Goal: Information Seeking & Learning: Find contact information

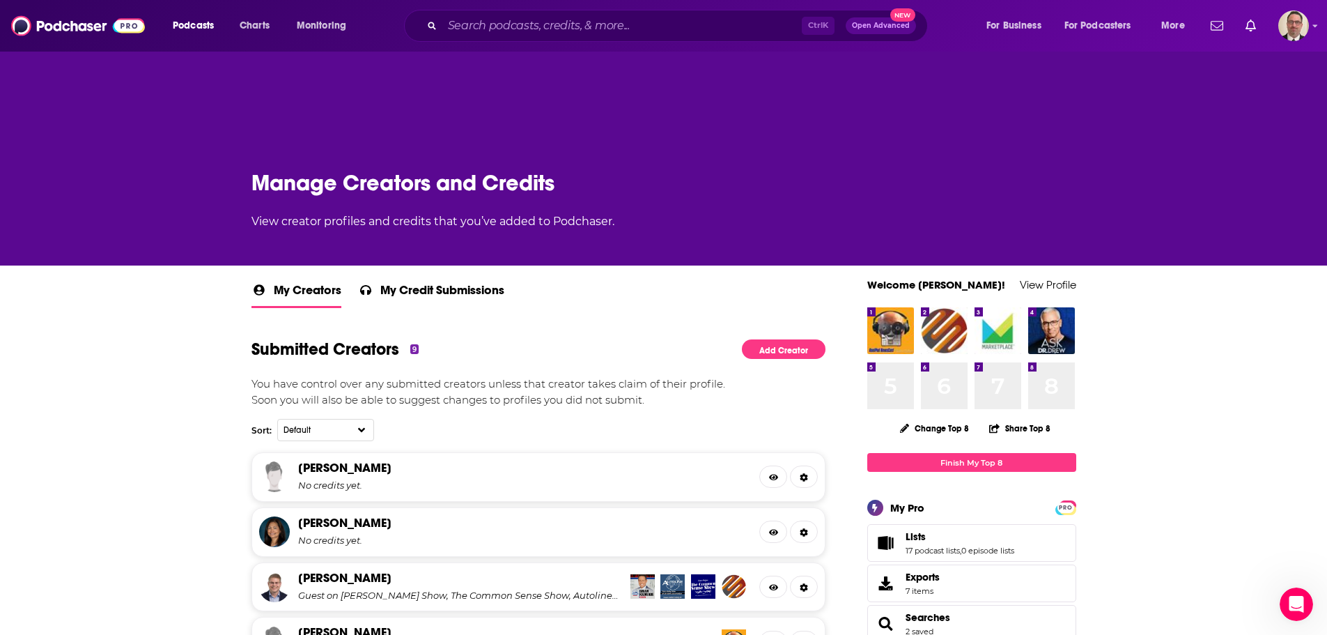
scroll to position [289, 0]
click at [510, 29] on input "Search podcasts, credits, & more..." at bounding box center [622, 26] width 360 height 22
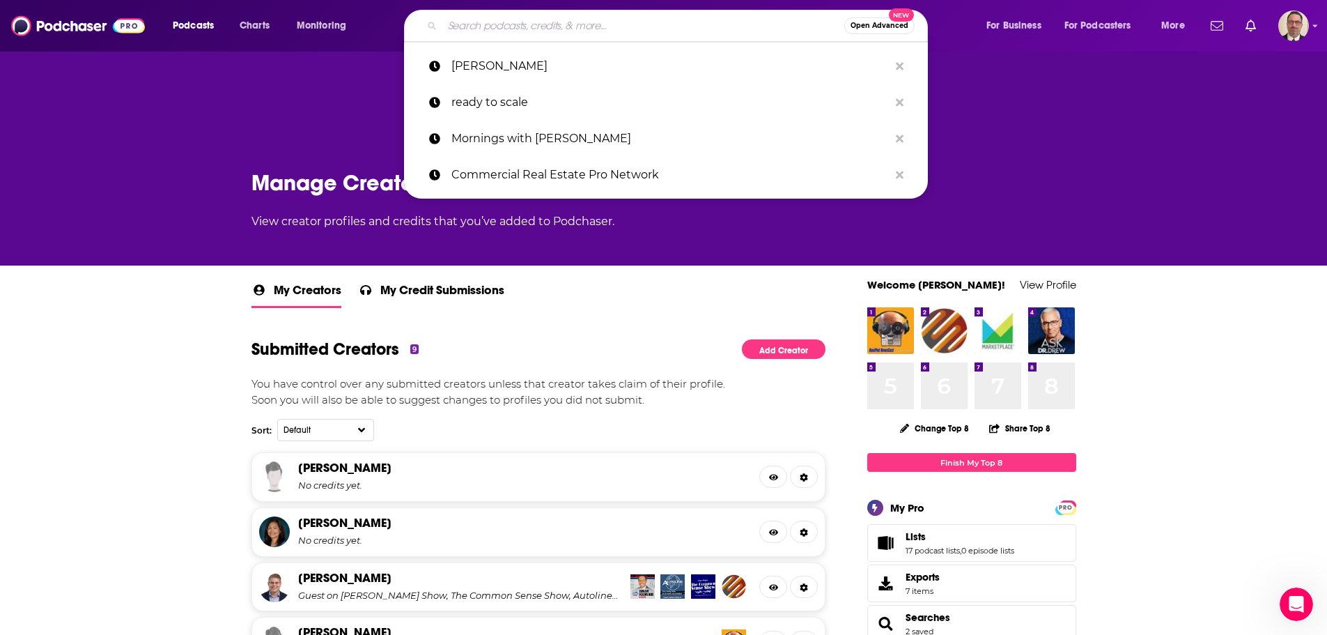
paste input "The Art of Making Things Happen"
type input "The Art of Making Things Happen"
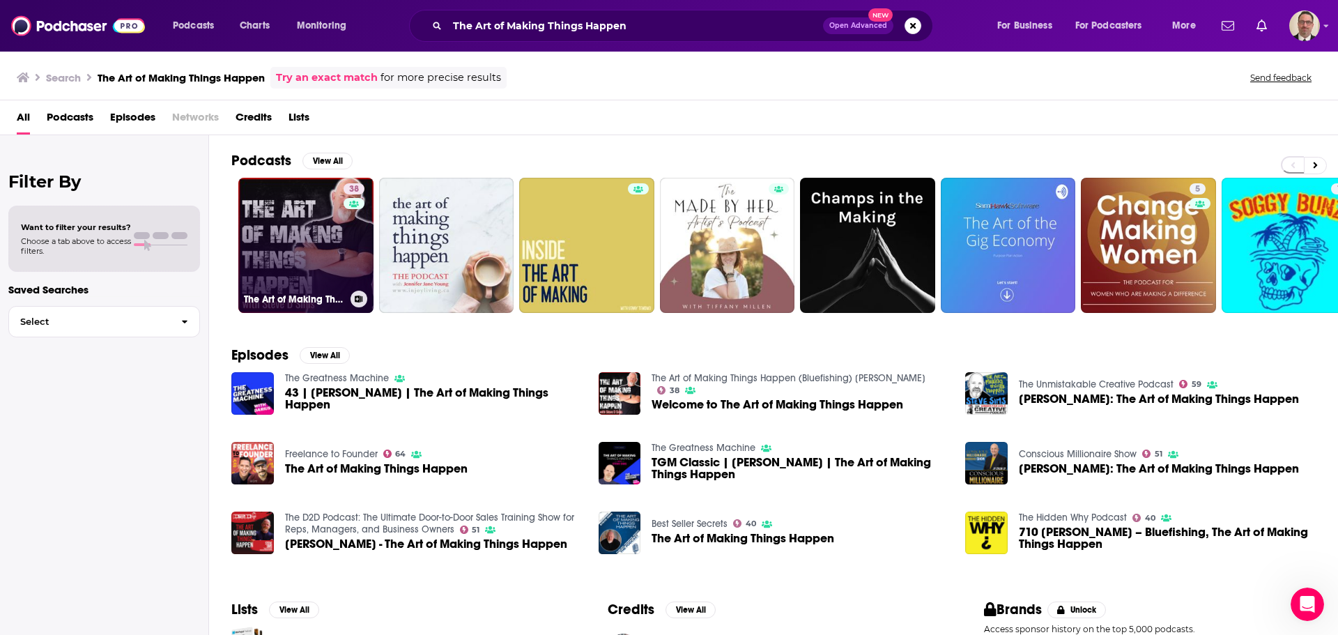
click at [312, 259] on link "38 The Art of Making Things Happen (Bluefishing) [PERSON_NAME]" at bounding box center [305, 245] width 135 height 135
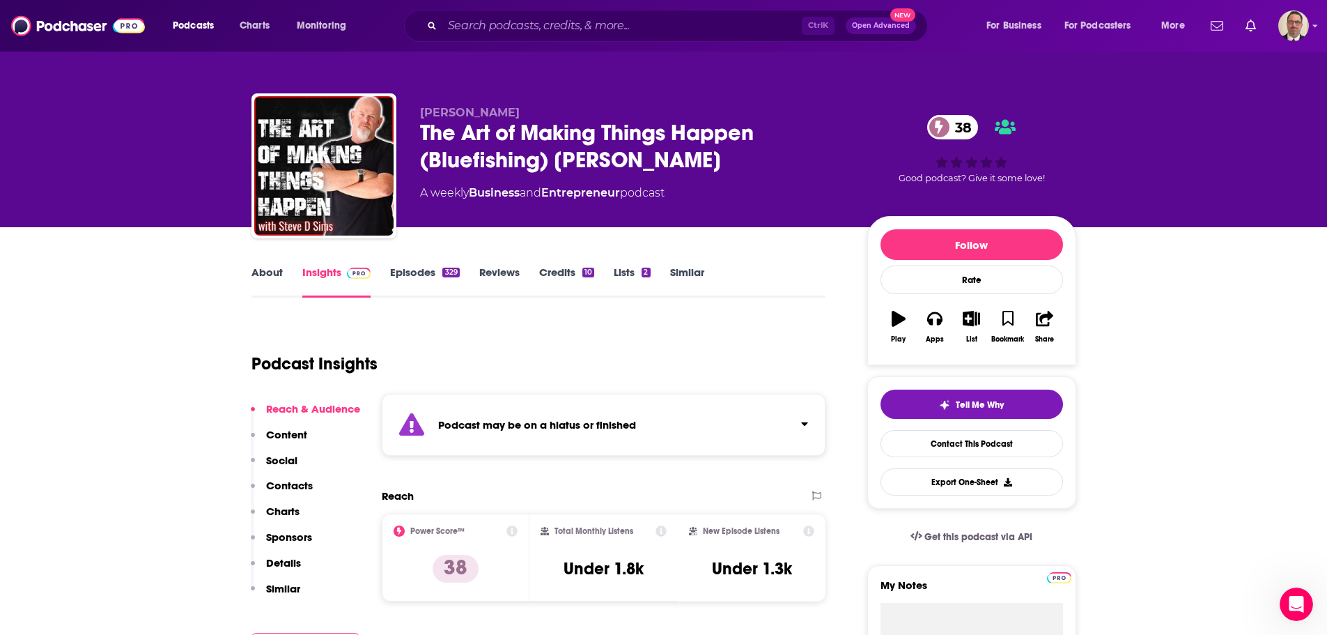
click at [412, 271] on link "Episodes 329" at bounding box center [424, 281] width 69 height 32
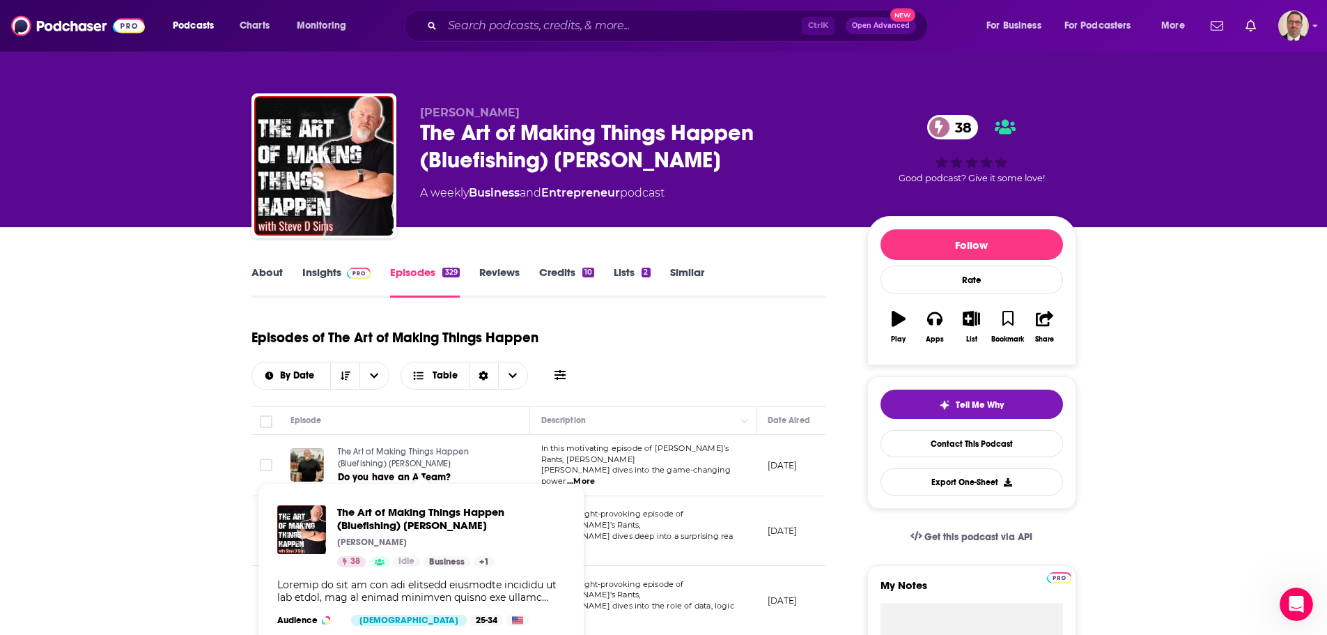
click at [447, 447] on span "The Art of Making Things Happen (Bluefishing) [PERSON_NAME]" at bounding box center [403, 458] width 131 height 22
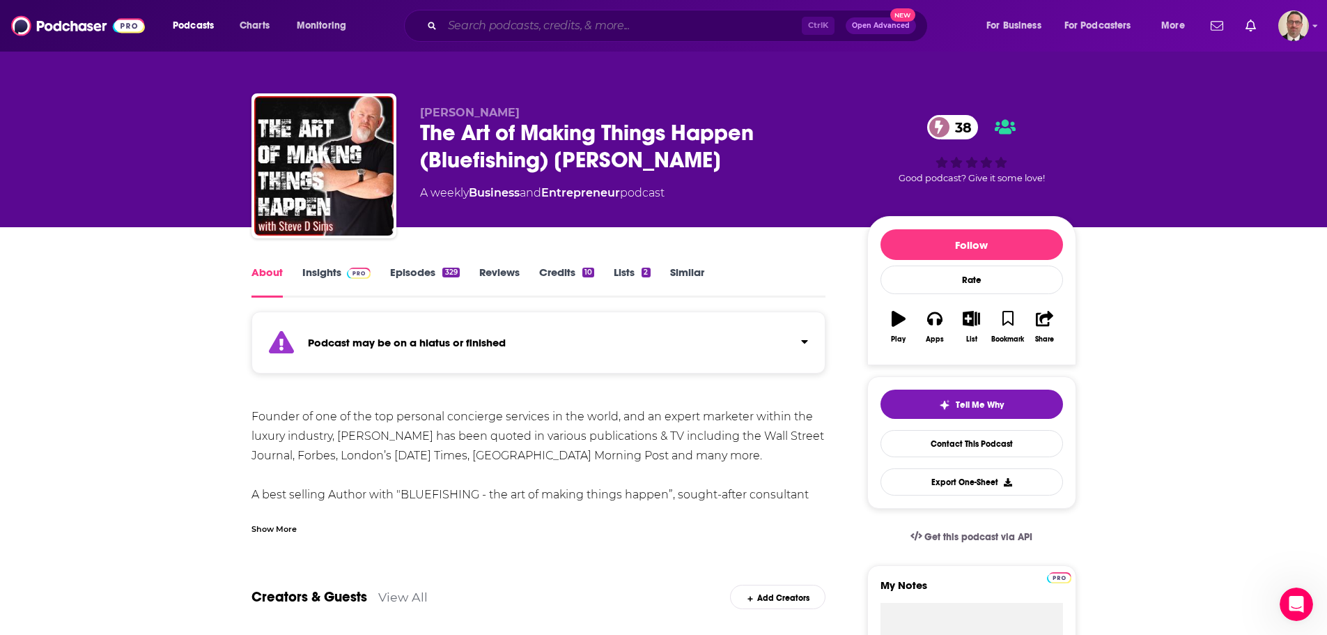
click at [527, 27] on input "Search podcasts, credits, & more..." at bounding box center [622, 26] width 360 height 22
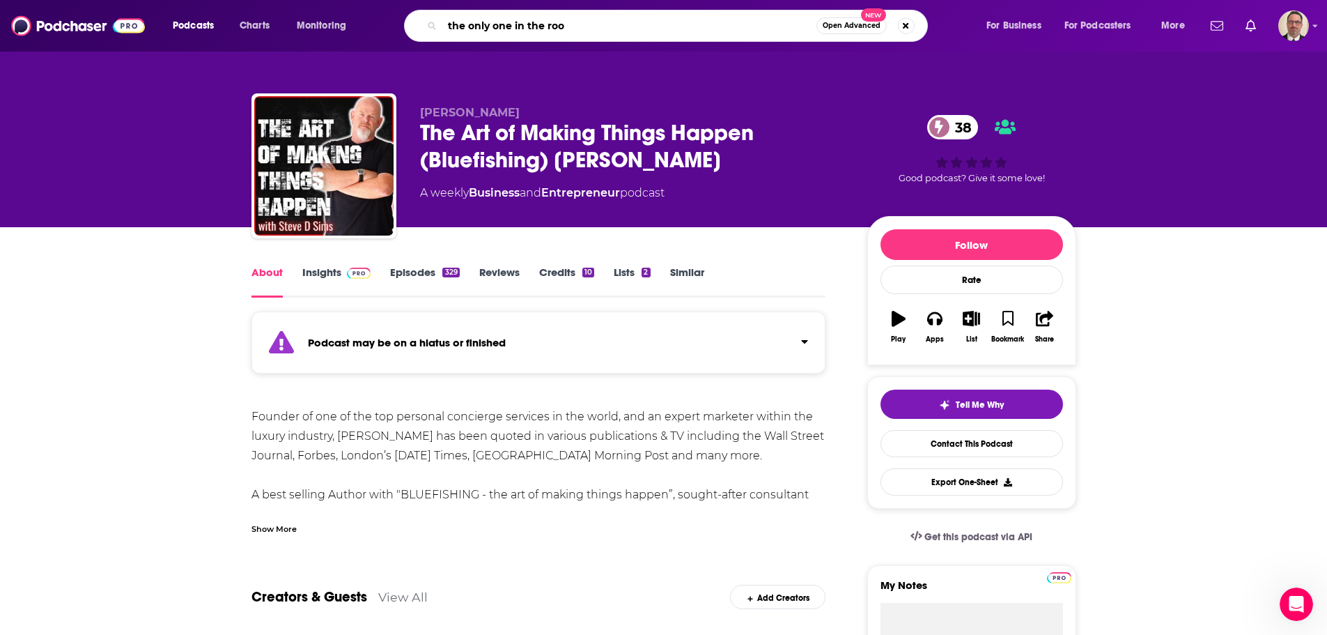
type input "the only one in the room"
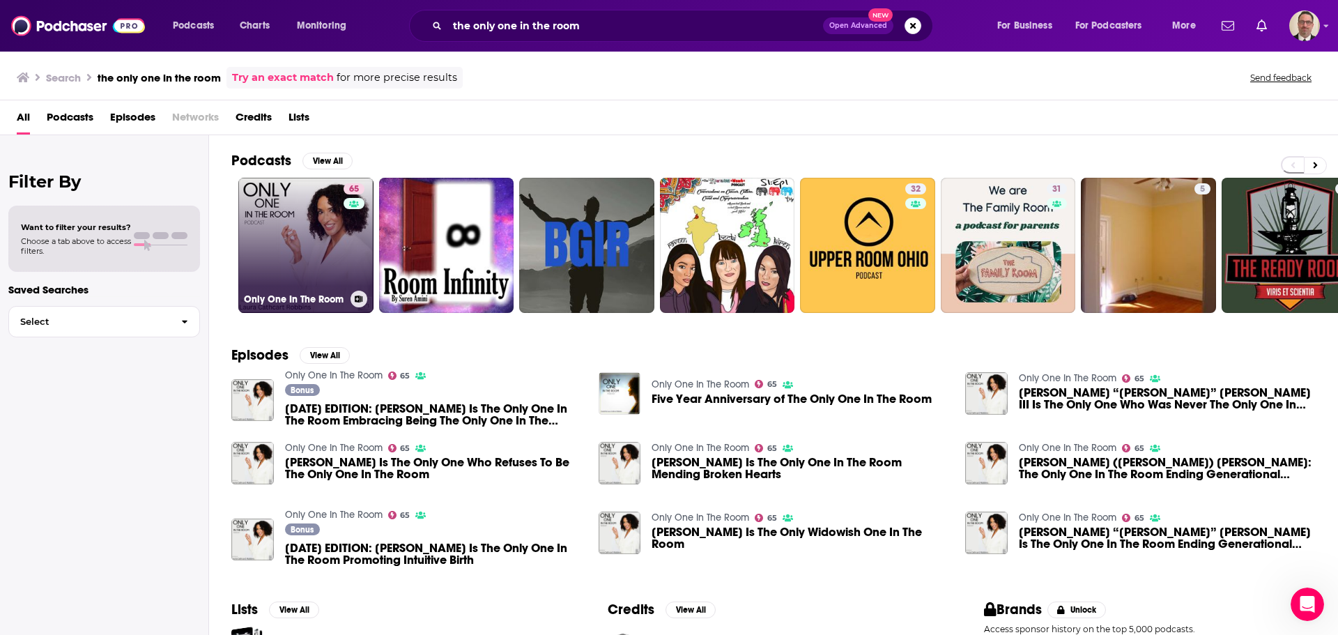
click at [289, 272] on link "65 Only One In The Room" at bounding box center [305, 245] width 135 height 135
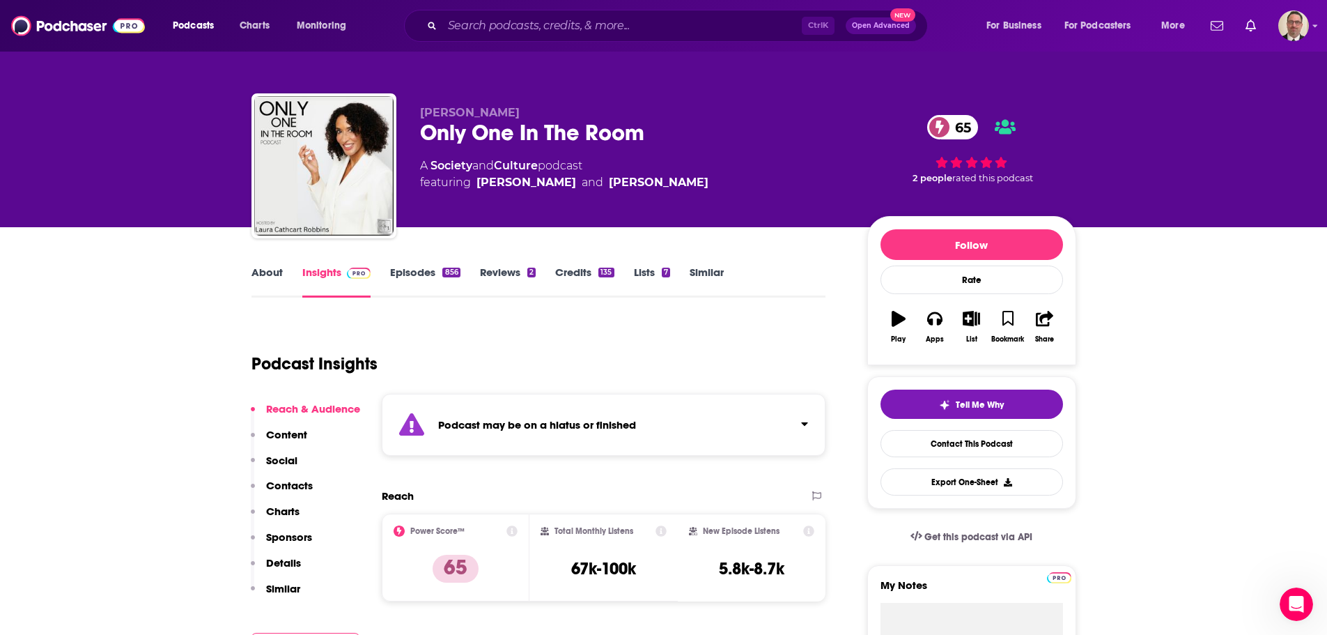
click at [414, 278] on link "Episodes 856" at bounding box center [425, 281] width 70 height 32
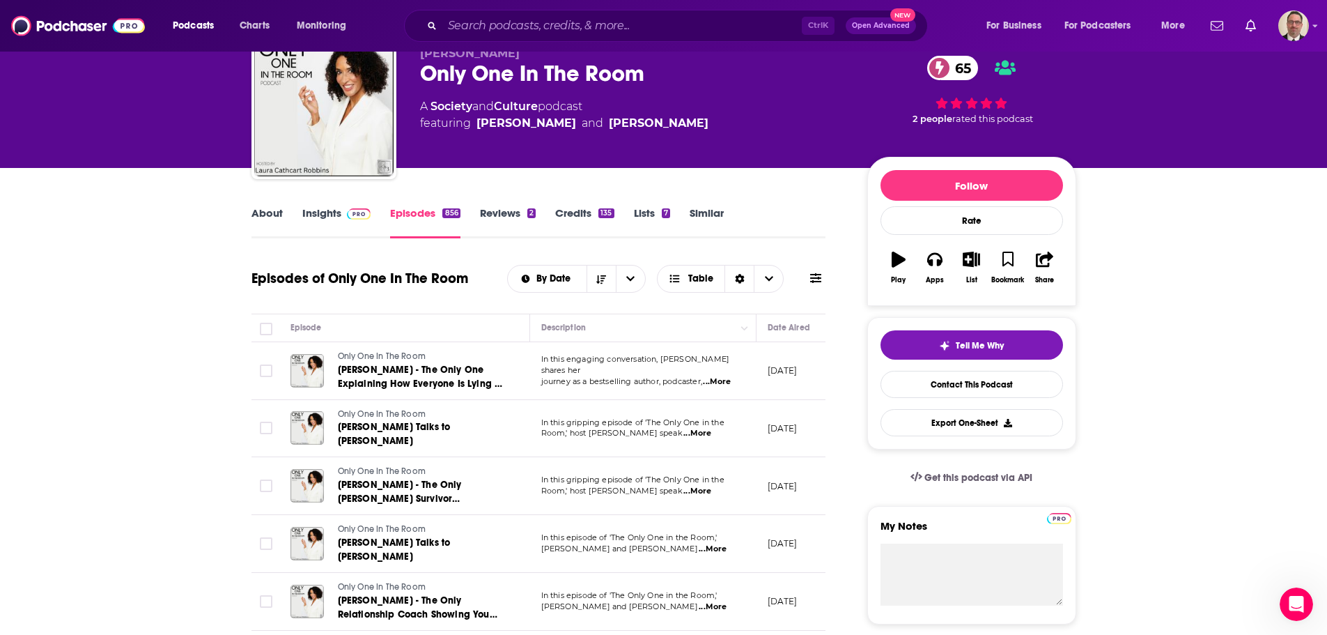
scroll to position [34, 0]
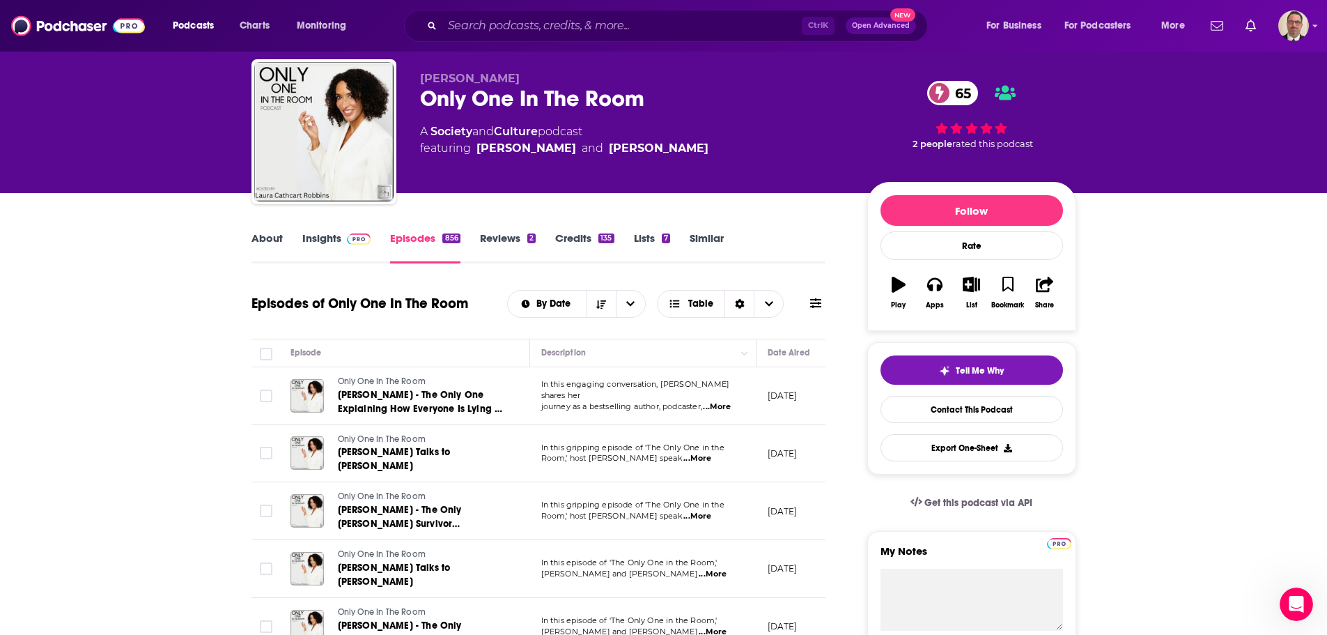
click at [330, 237] on link "Insights" at bounding box center [336, 247] width 69 height 32
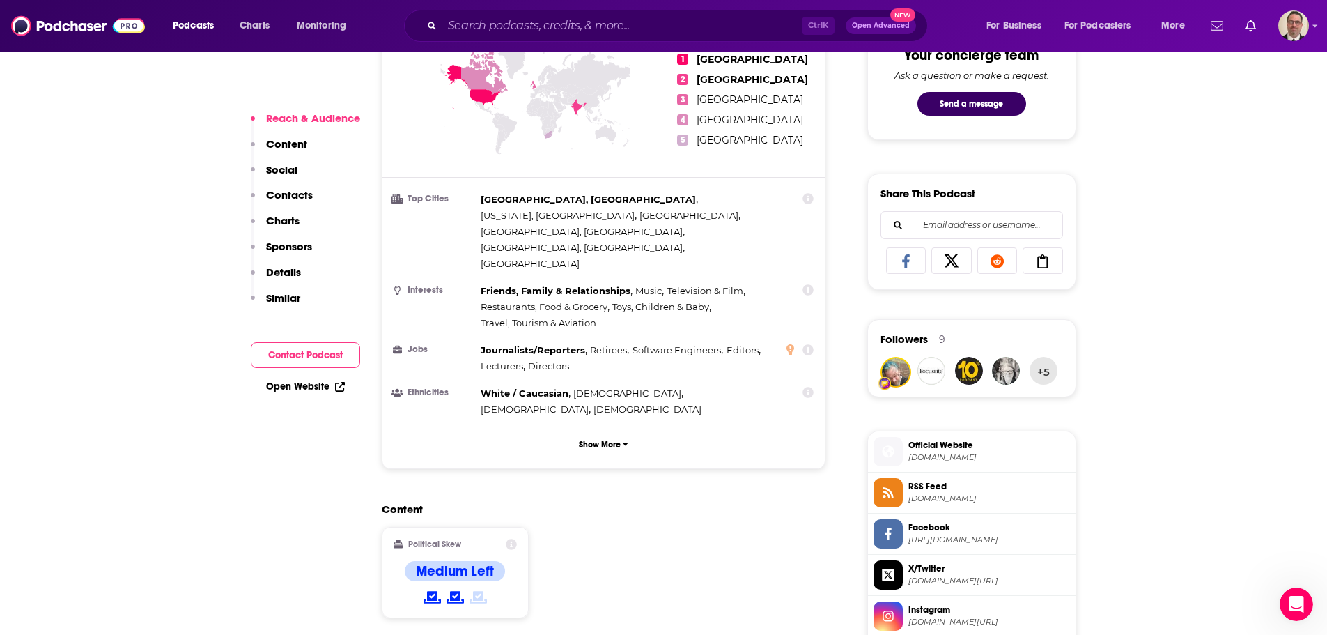
scroll to position [836, 0]
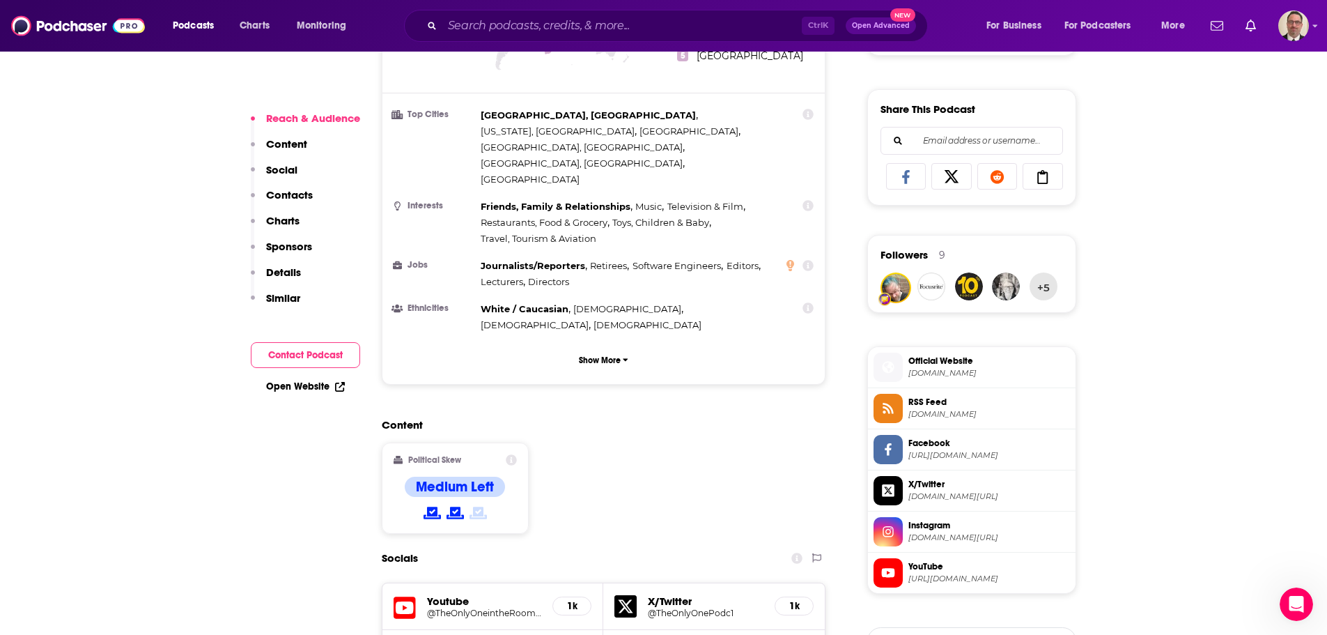
click at [928, 357] on span "Official Website" at bounding box center [990, 361] width 162 height 13
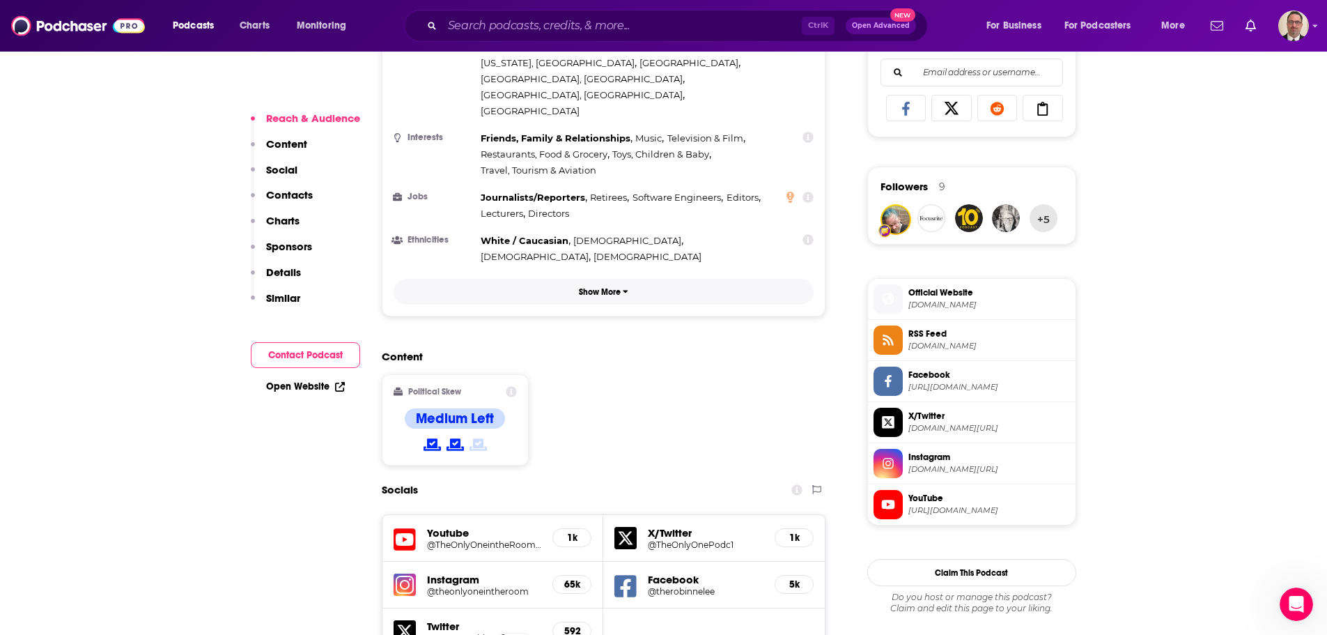
scroll to position [906, 0]
click at [933, 381] on span "[URL][DOMAIN_NAME]" at bounding box center [990, 385] width 162 height 10
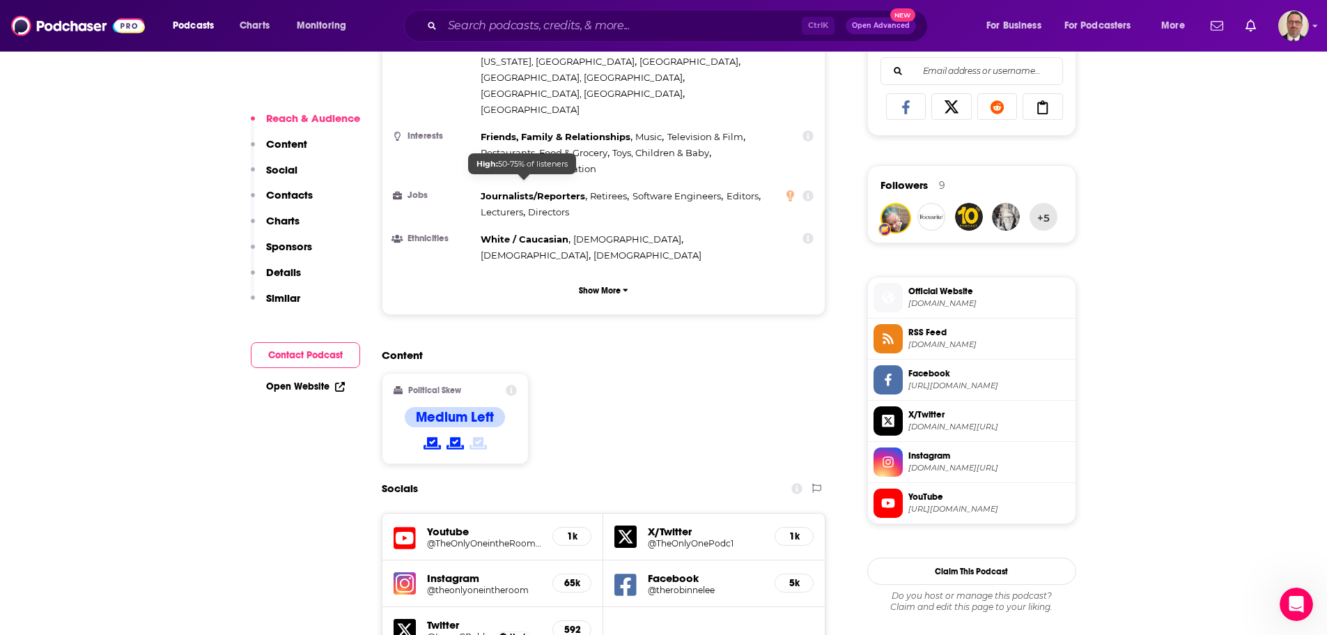
scroll to position [348, 0]
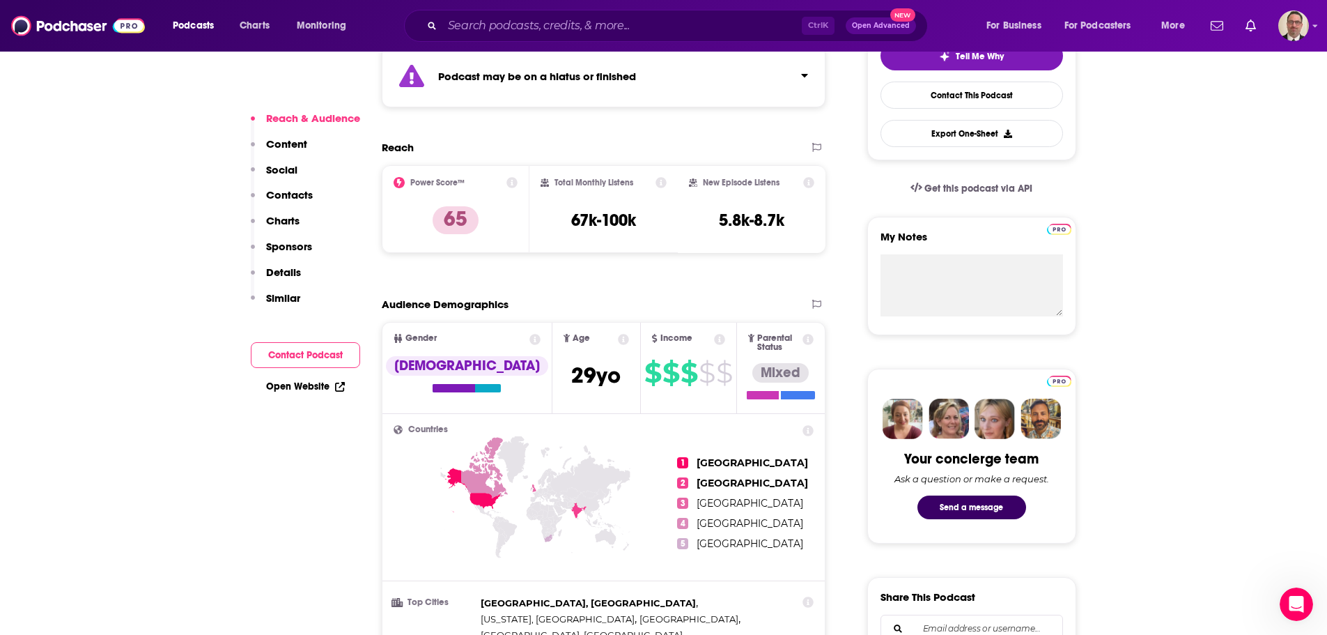
click at [541, 13] on div "Ctrl K Open Advanced New" at bounding box center [666, 26] width 524 height 32
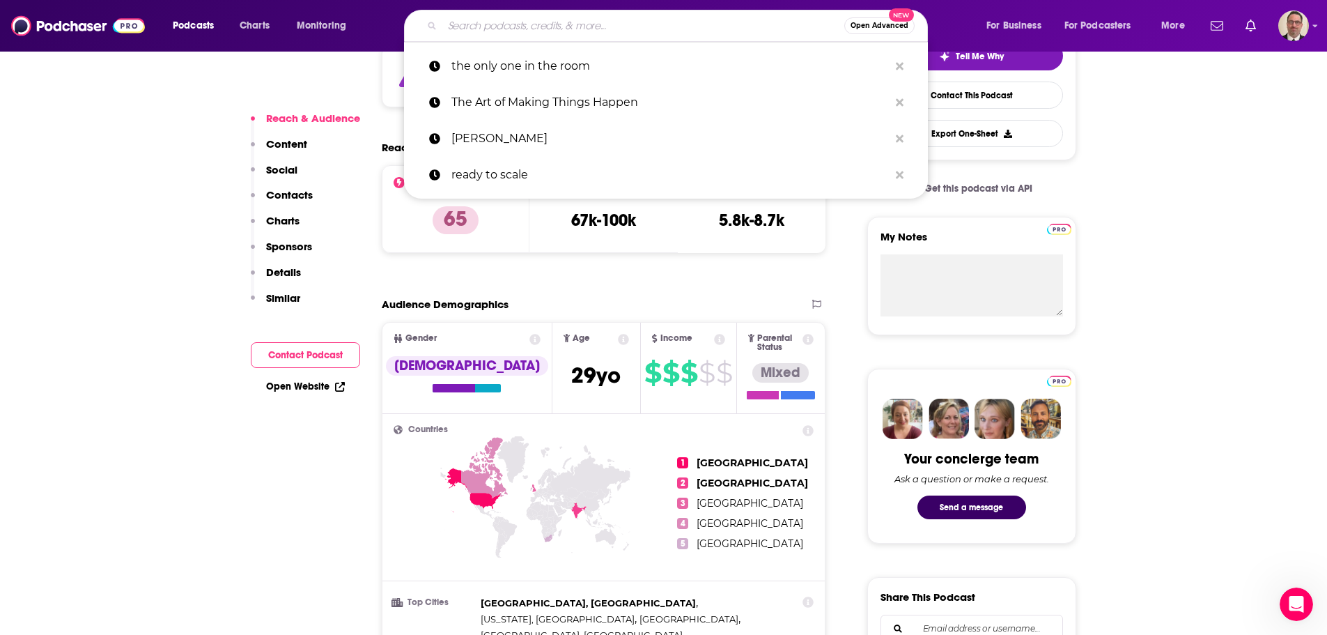
click at [541, 25] on input "Search podcasts, credits, & more..." at bounding box center [643, 26] width 402 height 22
paste input "[PERSON_NAME] [PERSON_NAME]"
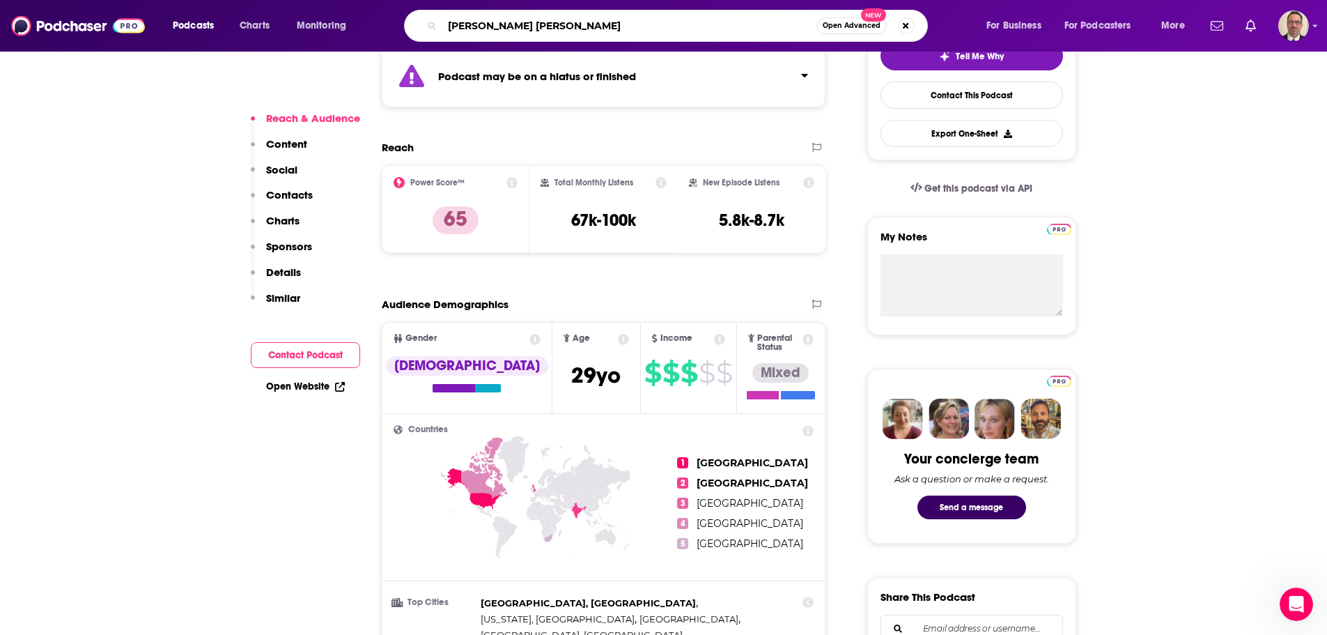
click at [637, 30] on input "[PERSON_NAME] [PERSON_NAME]" at bounding box center [629, 26] width 374 height 22
drag, startPoint x: 560, startPoint y: 26, endPoint x: 339, endPoint y: 33, distance: 221.0
click at [348, 33] on div "Podcasts Charts Monitoring [PERSON_NAME] Open Advanced New For Business For Pod…" at bounding box center [680, 26] width 1035 height 32
paste input "her [PERSON_NAME]"
click at [646, 34] on input "[PERSON_NAME] [PERSON_NAME]" at bounding box center [629, 26] width 374 height 22
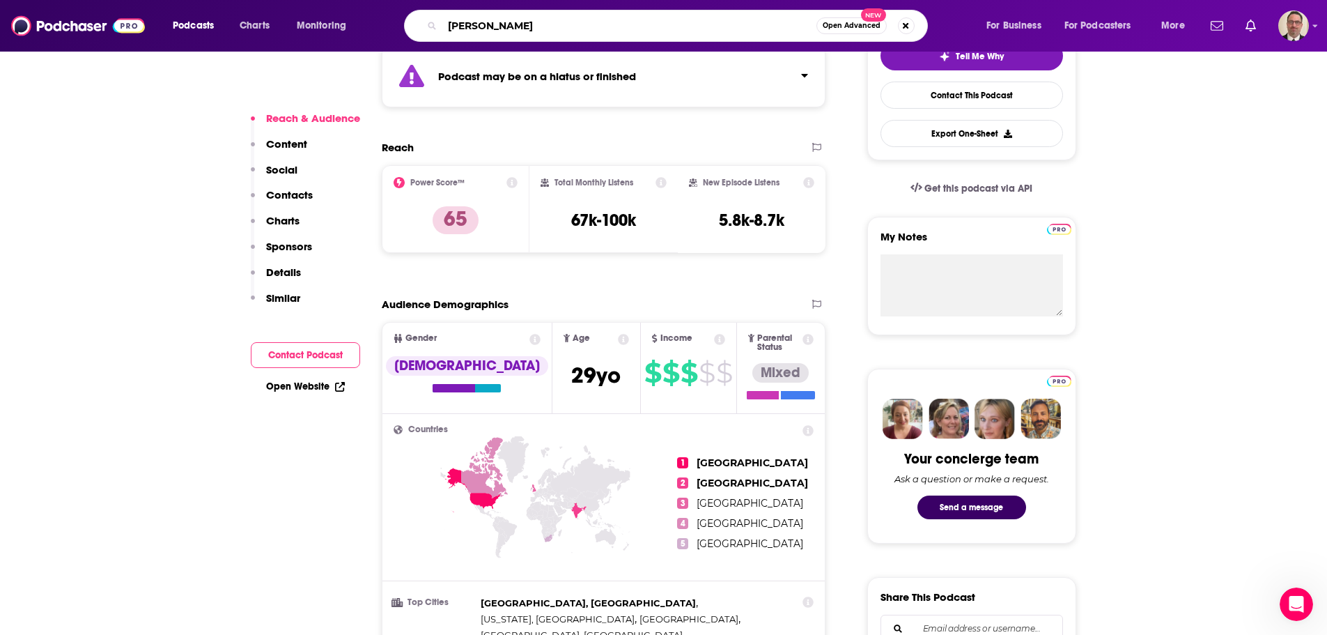
type input "[PERSON_NAME]"
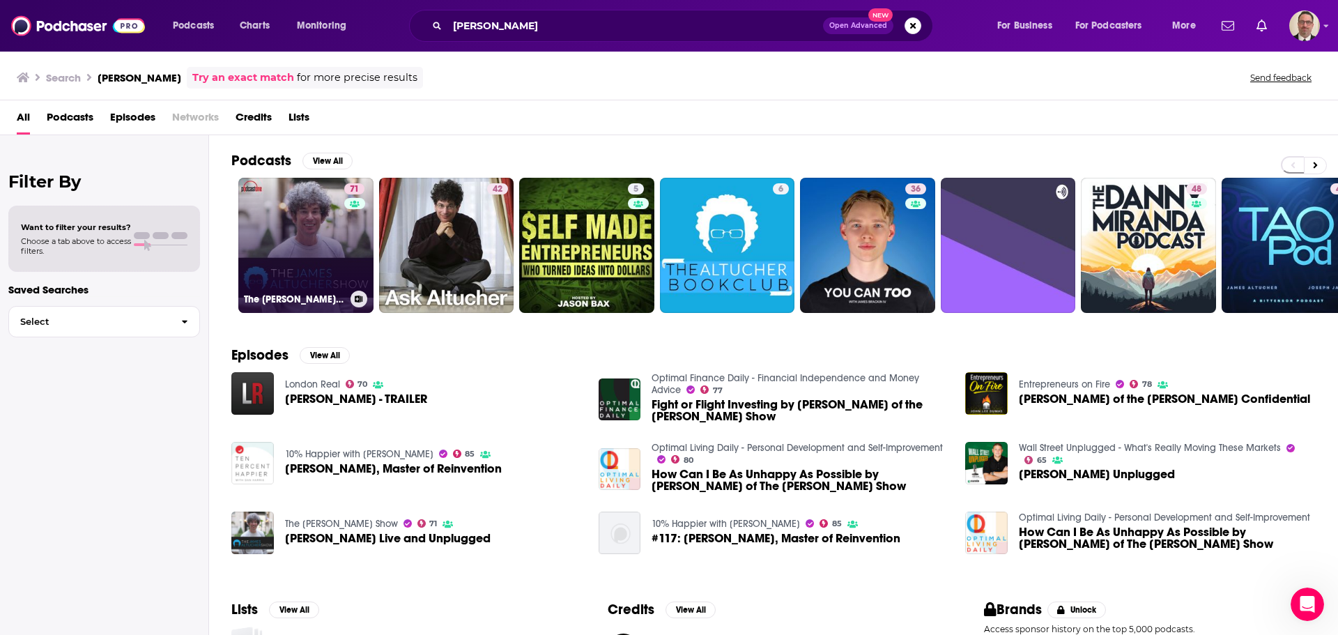
click at [318, 245] on link "71 The [PERSON_NAME] Show" at bounding box center [305, 245] width 135 height 135
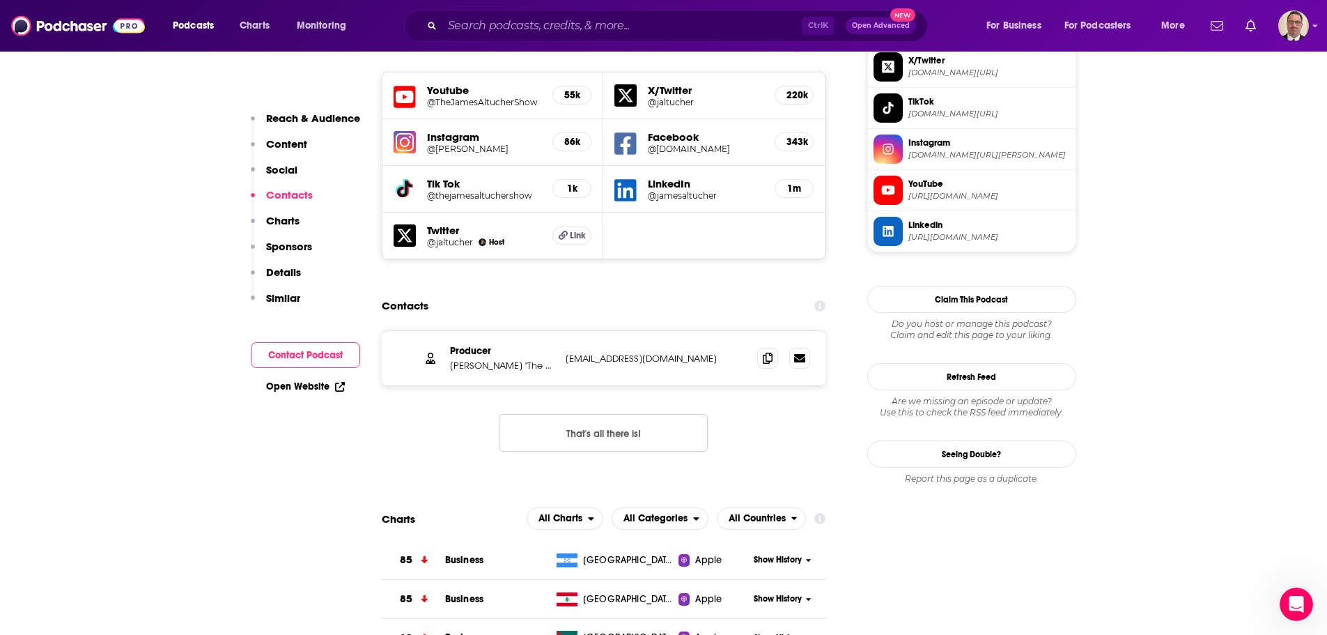
scroll to position [1254, 0]
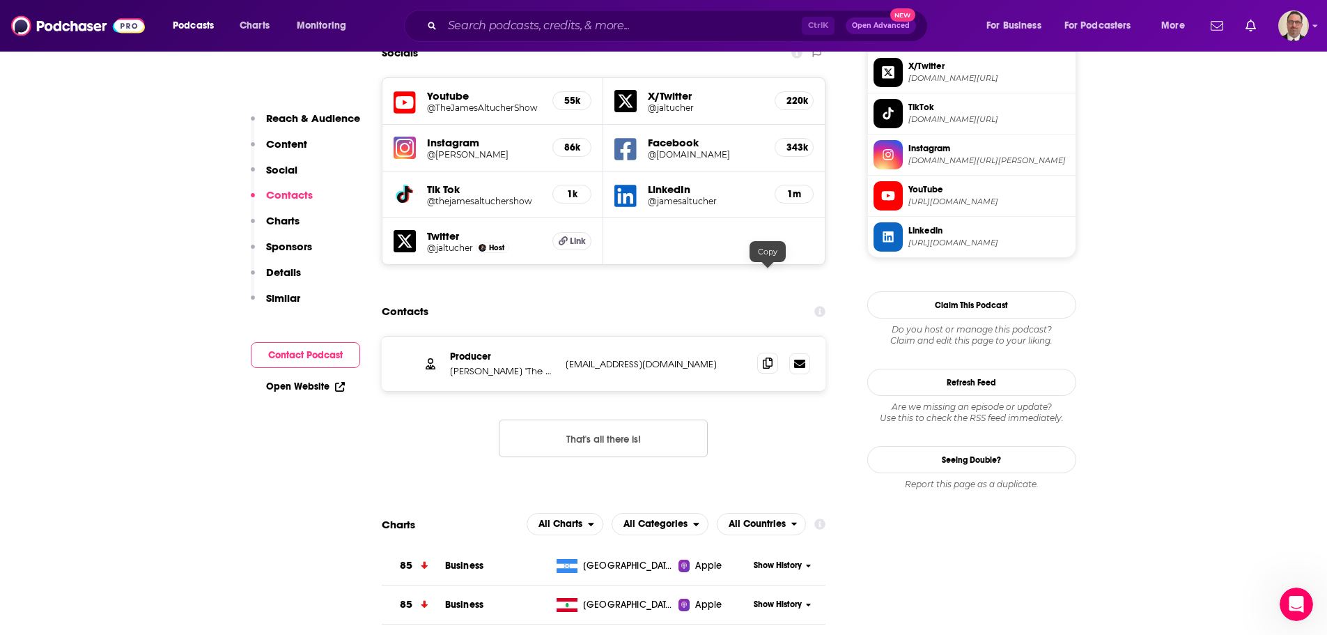
click at [769, 357] on icon at bounding box center [768, 362] width 10 height 11
click at [1312, 29] on div "Podcasts Charts Monitoring Ctrl K Open Advanced New For Business For Podcasters…" at bounding box center [663, 26] width 1327 height 52
click at [1288, 29] on img "Logged in as PercPodcast" at bounding box center [1294, 25] width 31 height 31
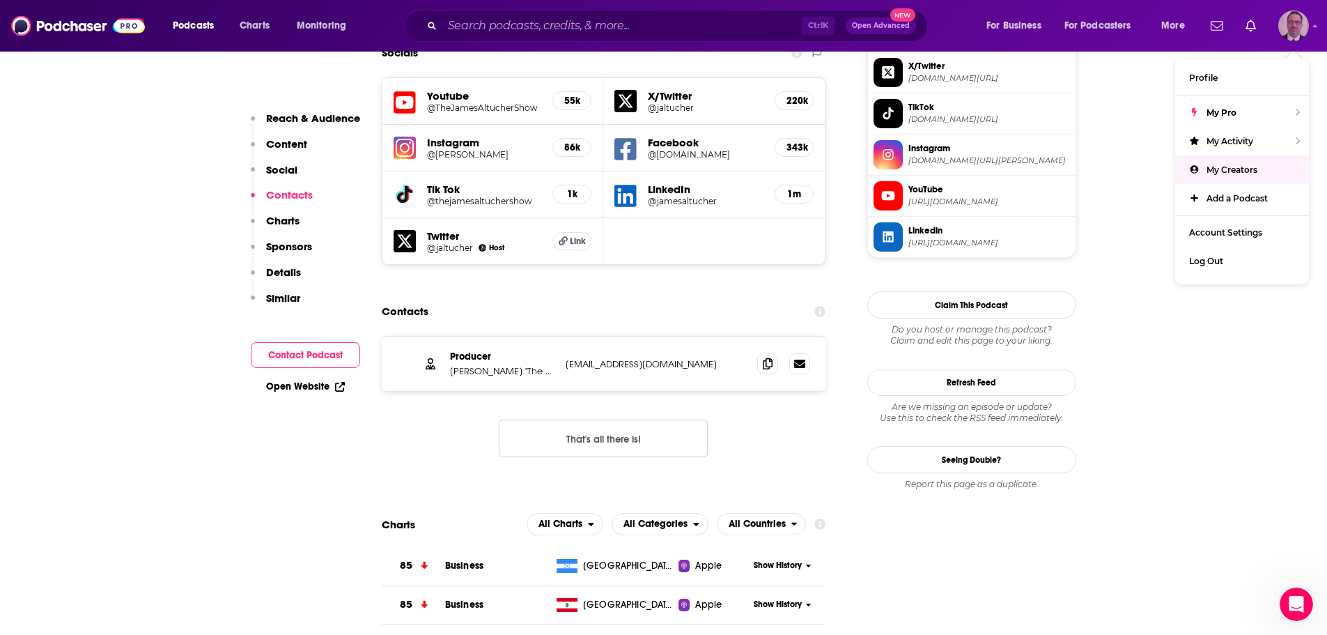
click at [1223, 176] on link "My Creators" at bounding box center [1242, 169] width 134 height 29
